Goal: Transaction & Acquisition: Purchase product/service

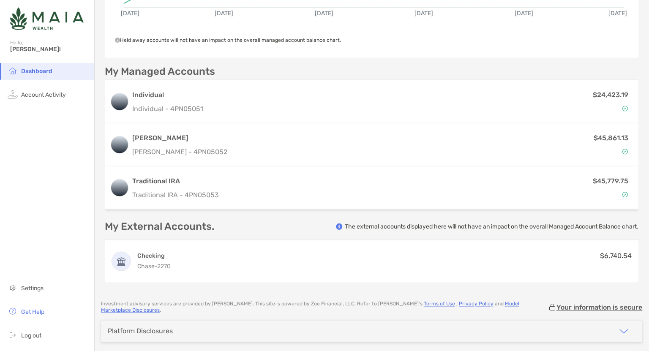
scroll to position [191, 0]
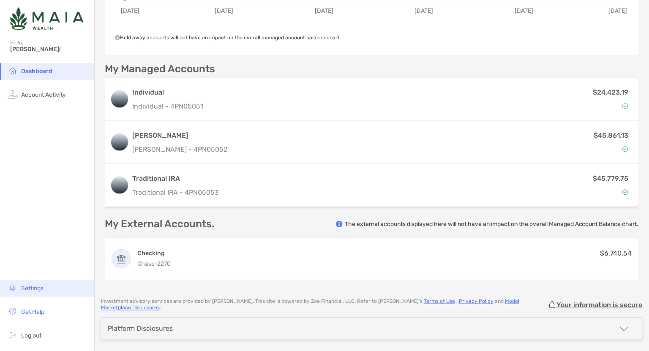
click at [44, 295] on li "Settings" at bounding box center [47, 288] width 94 height 17
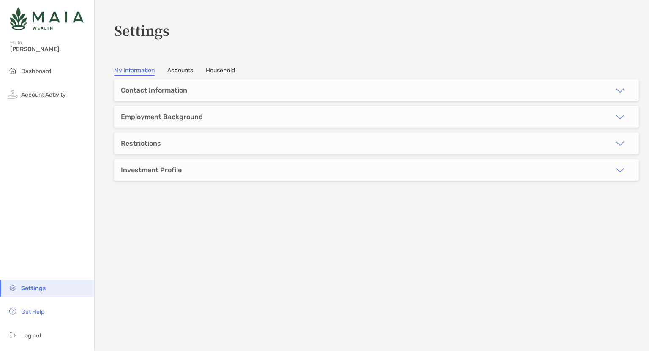
click at [169, 72] on link "Accounts" at bounding box center [180, 71] width 26 height 9
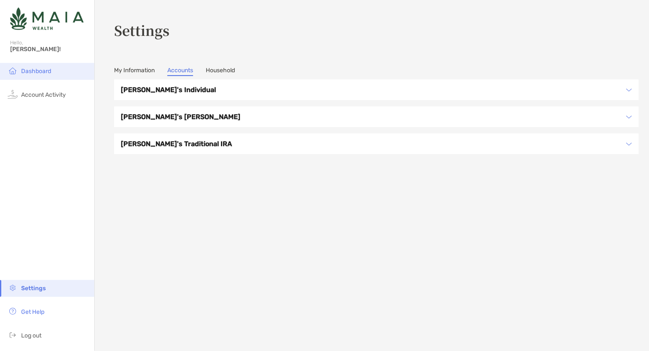
click at [39, 68] on span "Dashboard" at bounding box center [36, 71] width 30 height 7
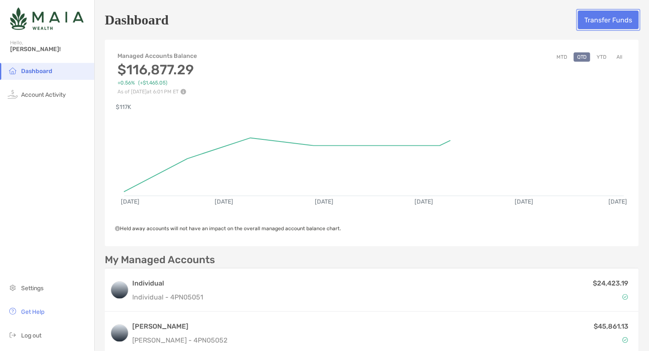
click at [593, 28] on button "Transfer Funds" at bounding box center [608, 20] width 61 height 19
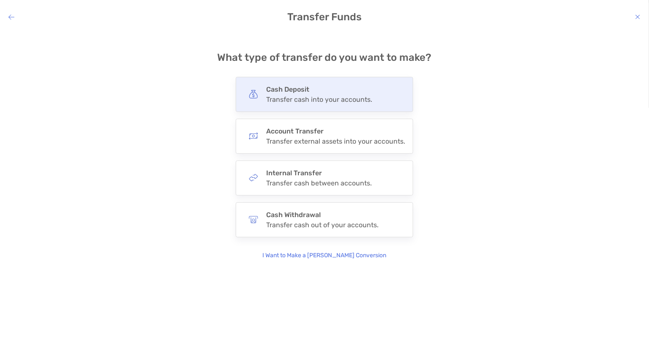
click at [336, 89] on h4 "Cash Deposit" at bounding box center [319, 89] width 106 height 8
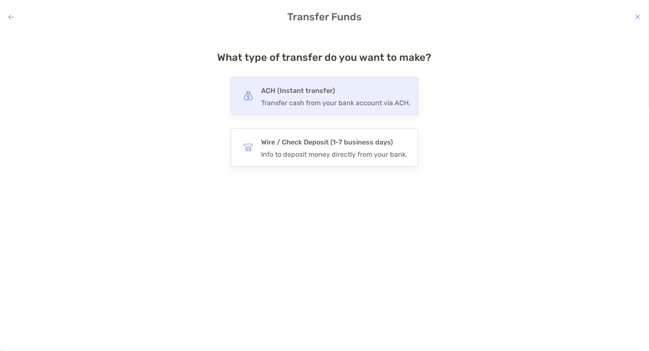
click at [329, 107] on div "ACH (Instant transfer) Transfer cash from your bank account via ACH." at bounding box center [325, 96] width 188 height 38
click at [0, 0] on input "***" at bounding box center [0, 0] width 0 height 0
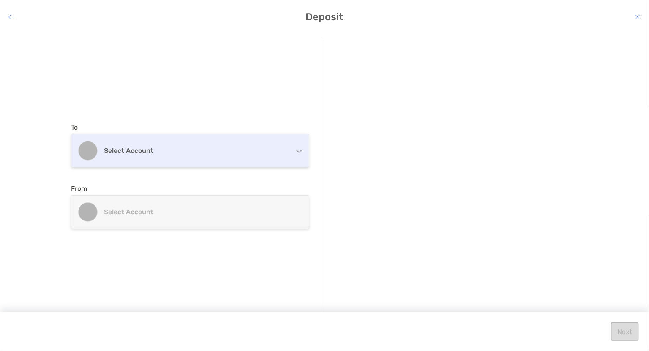
click at [262, 156] on div "Select account" at bounding box center [189, 150] width 237 height 33
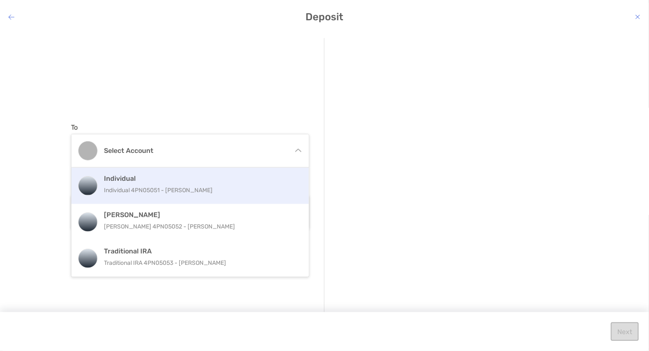
click at [226, 186] on p "Individual 4PN05051 - [PERSON_NAME]" at bounding box center [199, 190] width 190 height 11
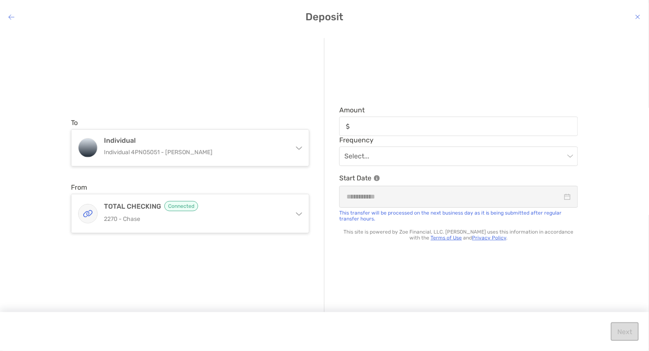
click at [253, 239] on div "To Individual Individual 4PN05051 - [PERSON_NAME] Individual Individual 4PN0505…" at bounding box center [197, 176] width 253 height 276
click at [251, 233] on div "To Individual Individual 4PN05051 - [PERSON_NAME] Individual Individual 4PN0505…" at bounding box center [197, 176] width 253 height 276
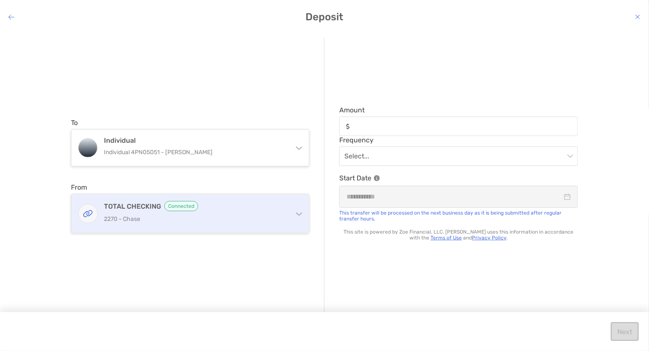
click at [246, 223] on p "2270 - Chase" at bounding box center [195, 219] width 182 height 11
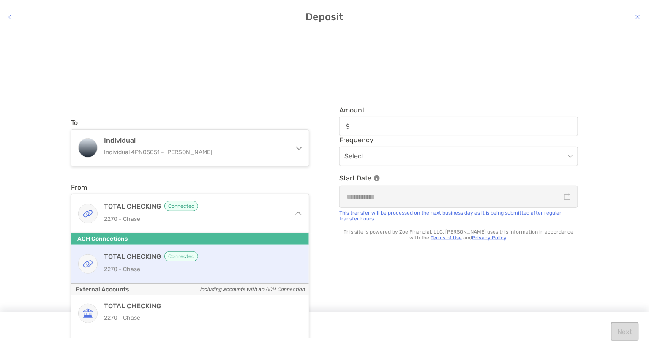
scroll to position [24, 0]
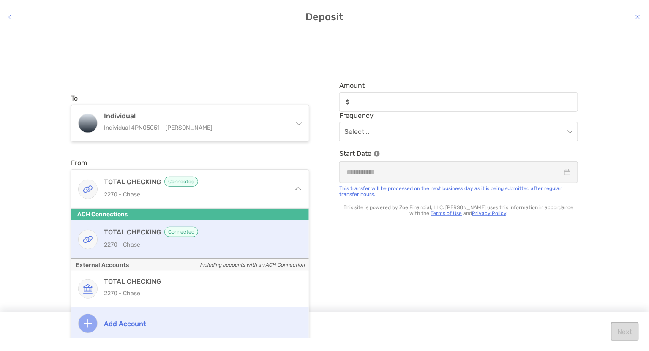
click at [137, 329] on div "Add account" at bounding box center [189, 323] width 237 height 33
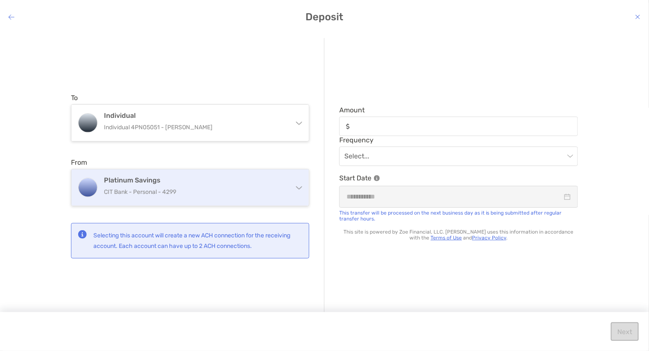
click at [286, 200] on div "Platinum Savings CIT Bank - Personal - 4299" at bounding box center [189, 187] width 237 height 36
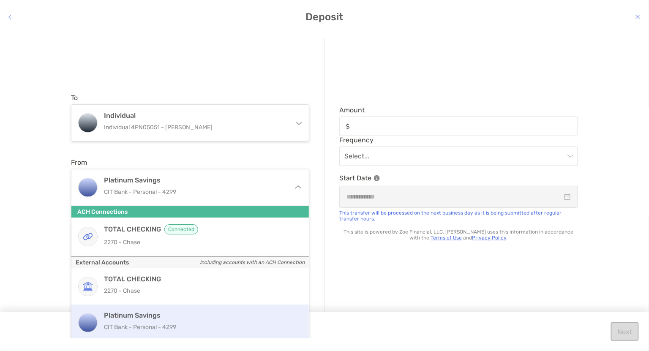
click at [250, 326] on p "CIT Bank - Personal - 4299" at bounding box center [199, 327] width 190 height 11
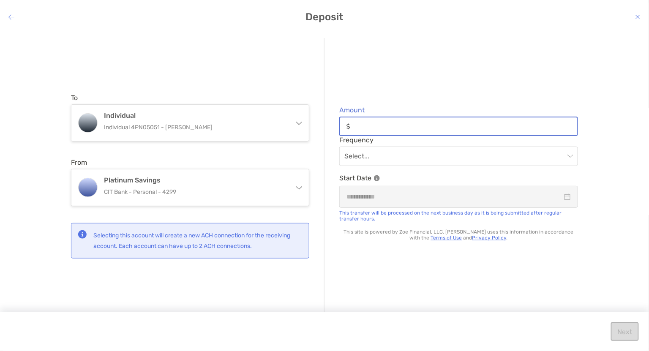
click at [398, 126] on input "Amount" at bounding box center [464, 126] width 223 height 7
type input "*"
type input "********"
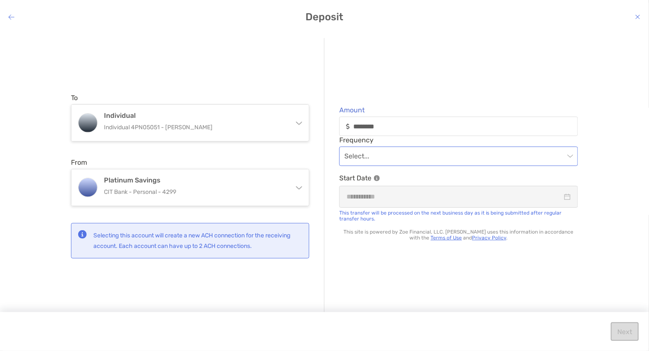
click at [407, 154] on input "modal" at bounding box center [454, 156] width 220 height 19
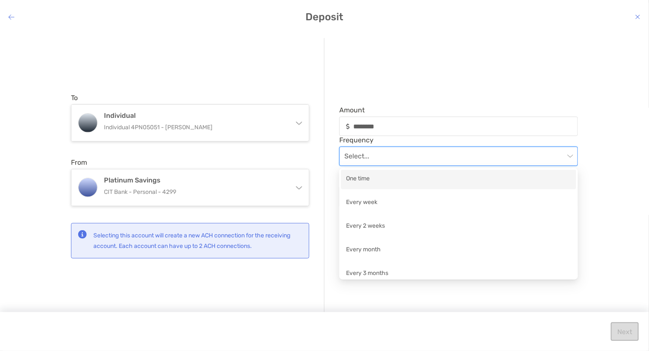
click at [401, 177] on div "One time" at bounding box center [458, 179] width 225 height 11
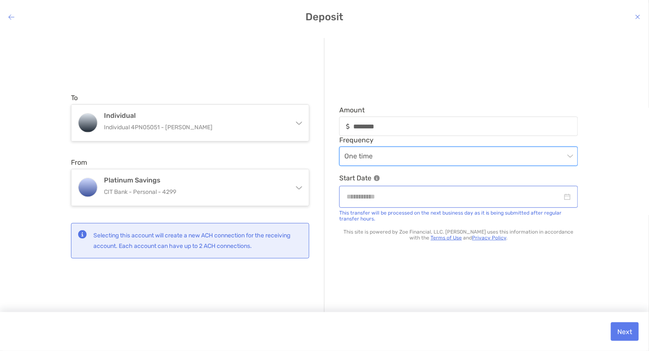
click at [393, 205] on div "modal" at bounding box center [458, 197] width 239 height 22
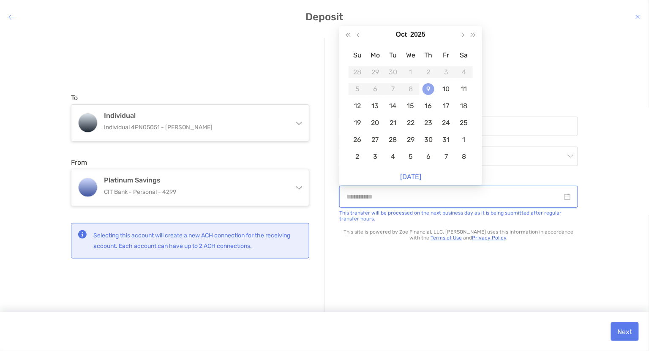
type input "**********"
click at [429, 81] on td "9" at bounding box center [428, 89] width 18 height 17
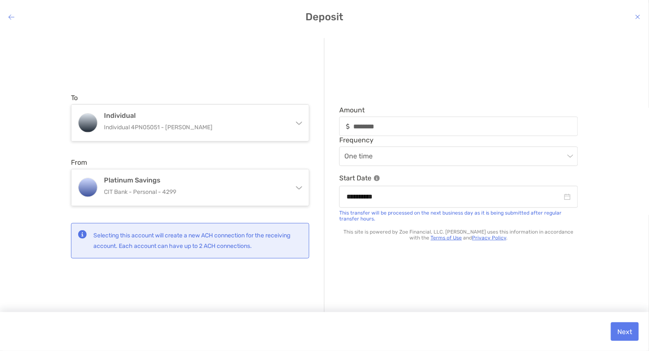
click at [498, 68] on div "**********" at bounding box center [450, 176] width 253 height 276
click at [630, 331] on button "Next" at bounding box center [625, 331] width 28 height 19
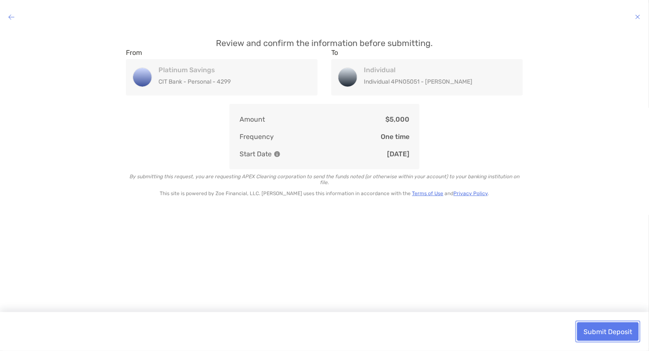
click at [628, 331] on button "Submit Deposit" at bounding box center [608, 331] width 62 height 19
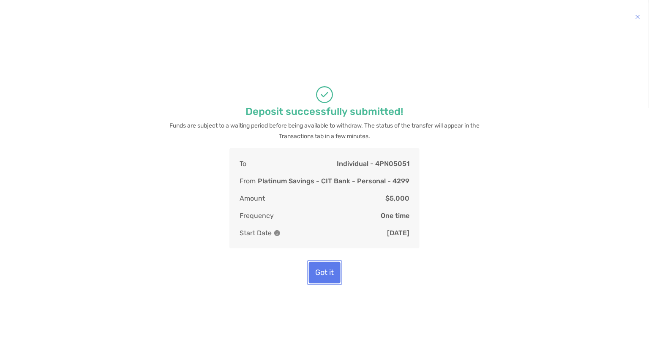
click at [327, 277] on button "Got it" at bounding box center [325, 273] width 32 height 22
click at [323, 272] on button "Got it" at bounding box center [325, 273] width 32 height 22
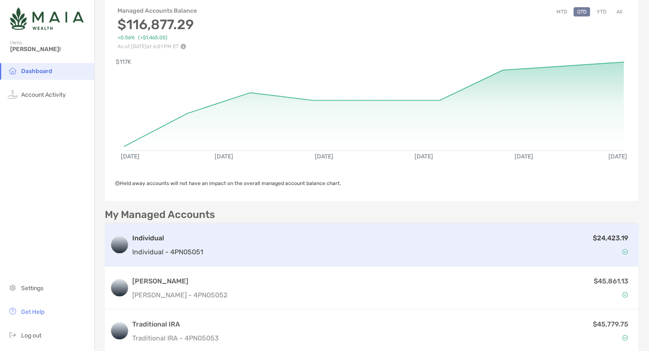
scroll to position [46, 0]
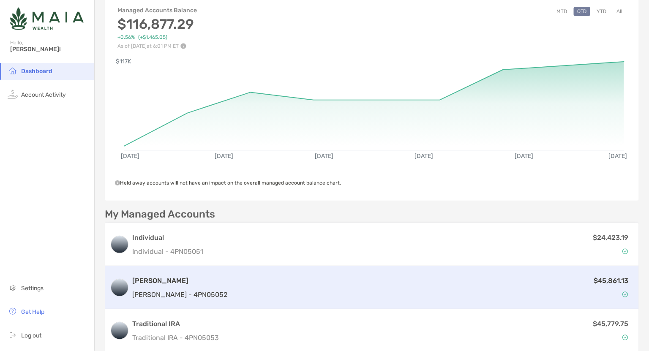
click at [259, 292] on div "$45,861.13" at bounding box center [432, 287] width 403 height 24
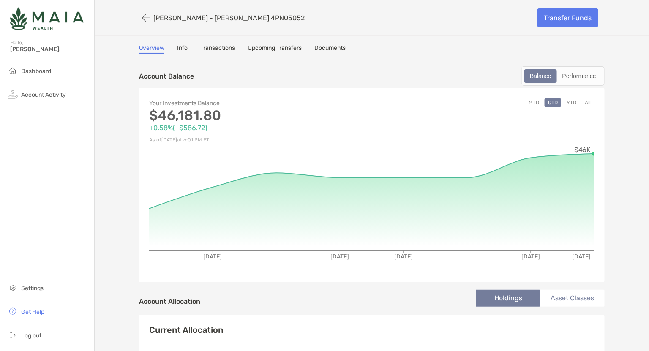
click at [207, 48] on link "Transactions" at bounding box center [217, 48] width 35 height 9
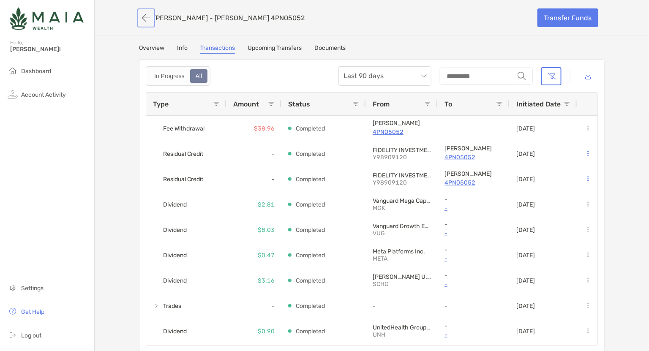
click at [145, 17] on button "button" at bounding box center [146, 18] width 14 height 16
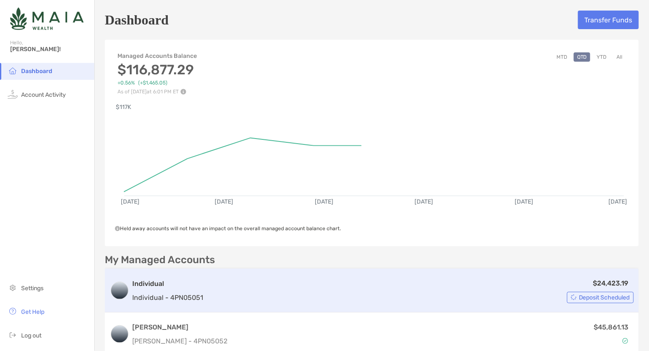
click at [273, 296] on div "$24,423.19 Deposit Scheduled" at bounding box center [420, 290] width 427 height 25
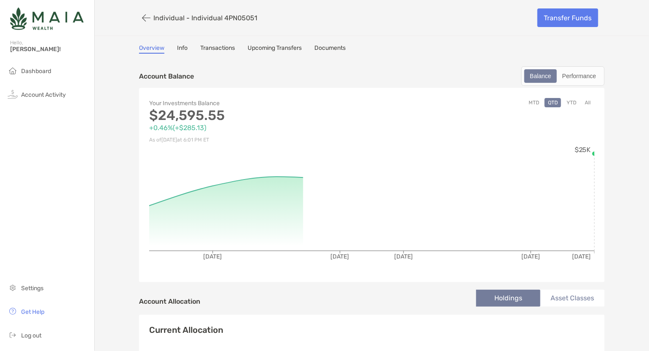
click at [218, 48] on link "Transactions" at bounding box center [217, 48] width 35 height 9
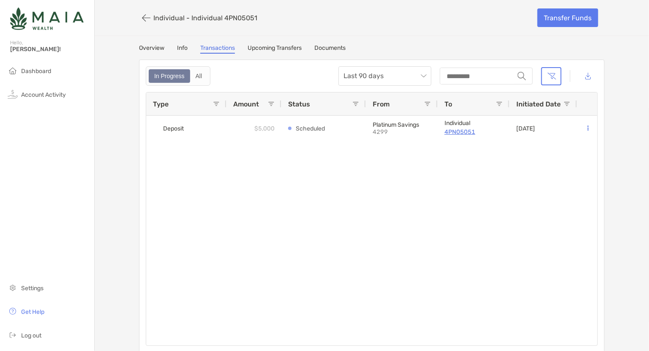
click at [229, 47] on link "Transactions" at bounding box center [217, 48] width 35 height 9
click at [177, 50] on link "Info" at bounding box center [182, 48] width 11 height 9
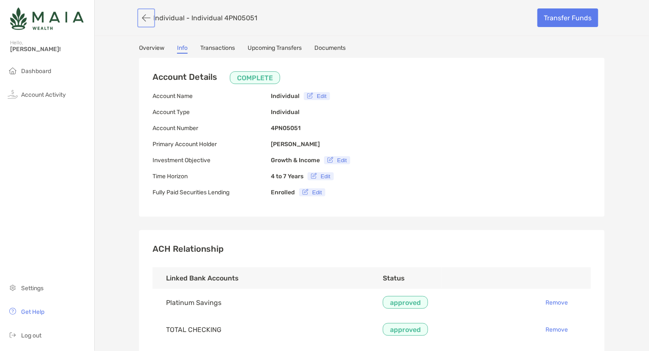
click at [141, 10] on button "button" at bounding box center [146, 18] width 14 height 16
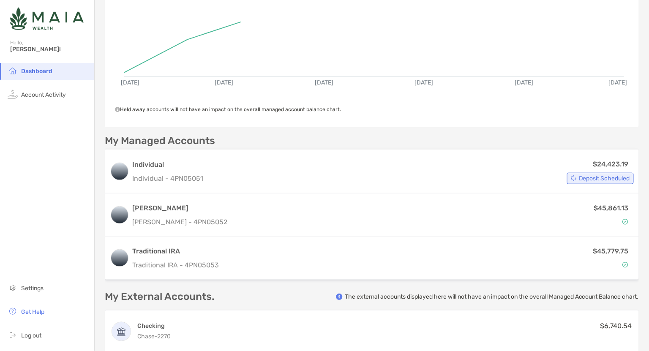
scroll to position [128, 0]
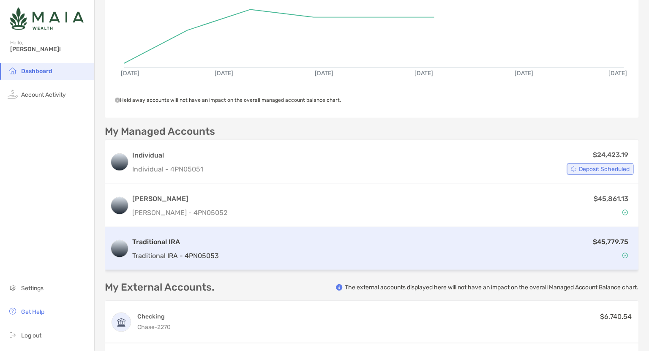
click at [231, 264] on div "Traditional IRA Traditional IRA - 4PN05053 $45,779.75" at bounding box center [372, 248] width 534 height 43
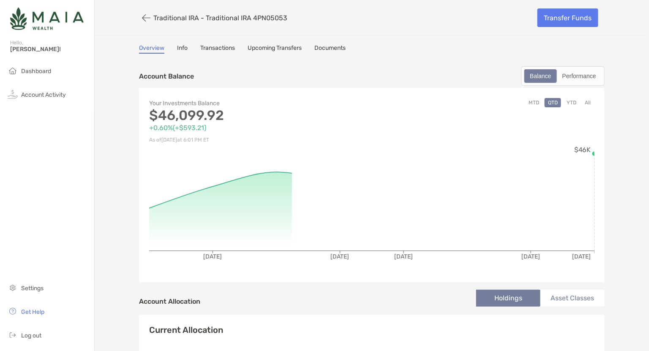
click at [216, 49] on link "Transactions" at bounding box center [217, 48] width 35 height 9
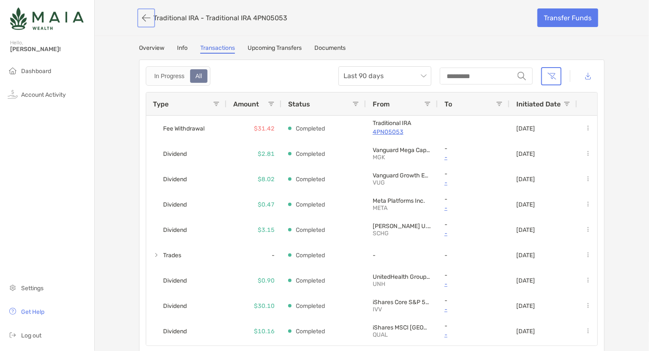
click at [146, 18] on button "button" at bounding box center [146, 18] width 14 height 16
